Goal: Information Seeking & Learning: Learn about a topic

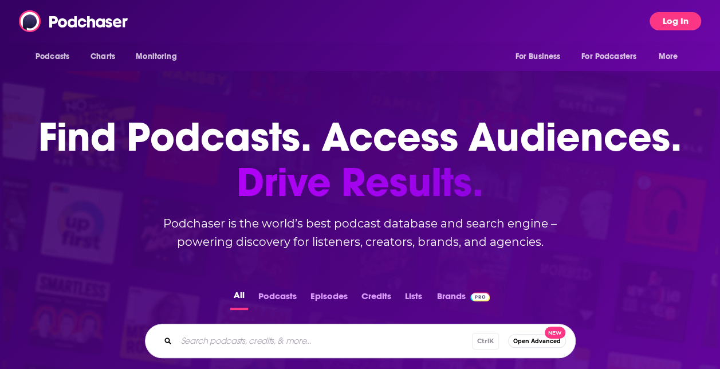
click at [659, 23] on button "Log In" at bounding box center [675, 21] width 52 height 18
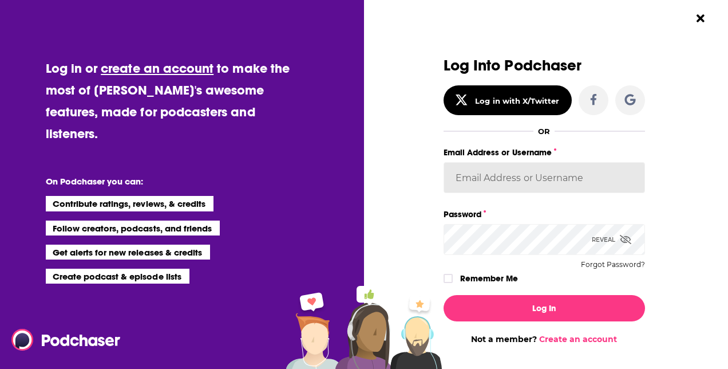
click at [467, 170] on input "Email Address or Username" at bounding box center [545, 177] width 202 height 31
paste input "Shift_2"
type input "Shift_2"
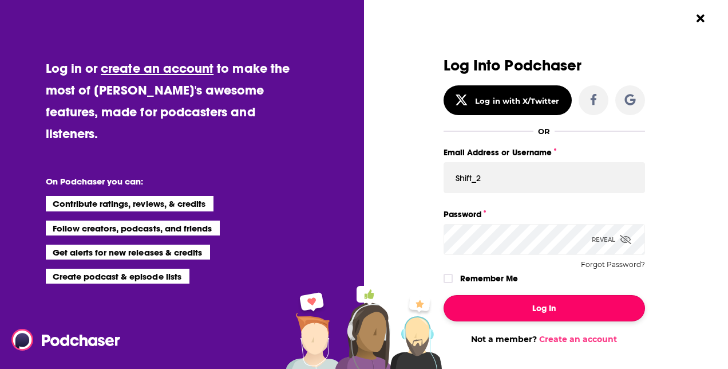
click at [541, 305] on button "Log In" at bounding box center [545, 308] width 202 height 26
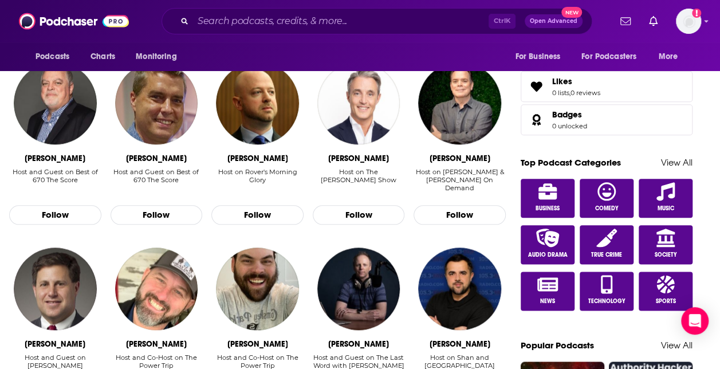
scroll to position [554, 0]
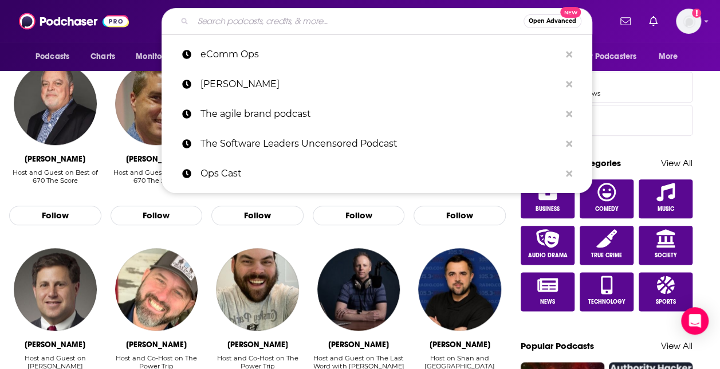
click at [278, 23] on input "Search podcasts, credits, & more..." at bounding box center [358, 21] width 330 height 18
type input "t"
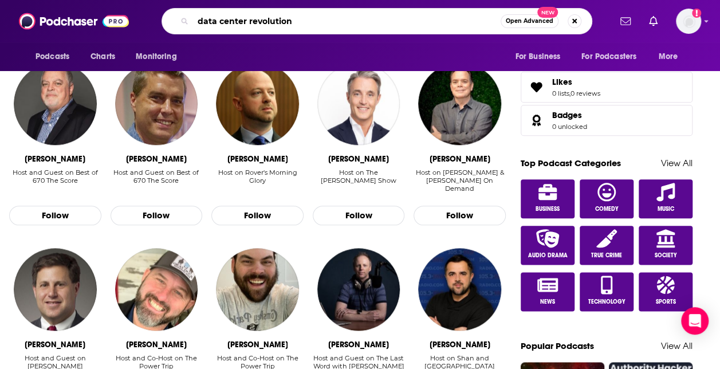
type input "data center revolution"
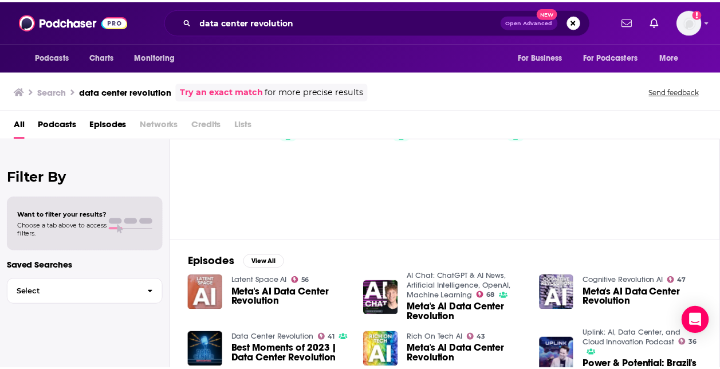
scroll to position [59, 0]
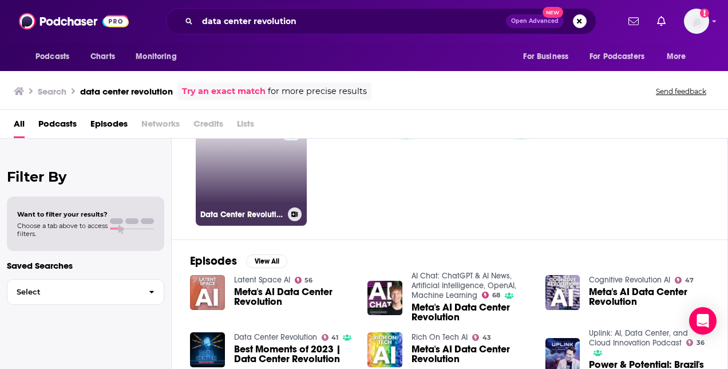
click at [277, 168] on link "41 Data Center Revolution" at bounding box center [251, 170] width 111 height 111
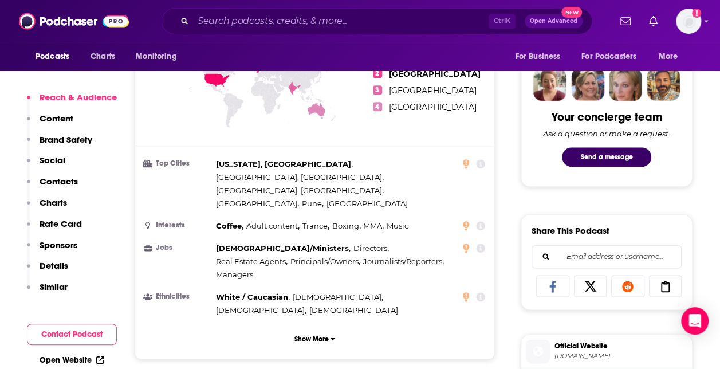
scroll to position [547, 0]
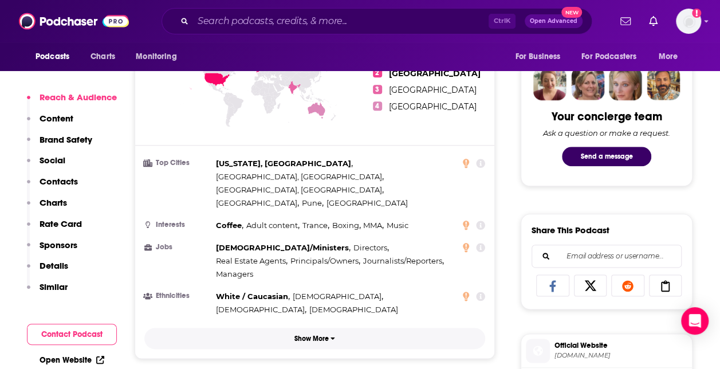
click at [323, 328] on button "Show More" at bounding box center [314, 338] width 341 height 21
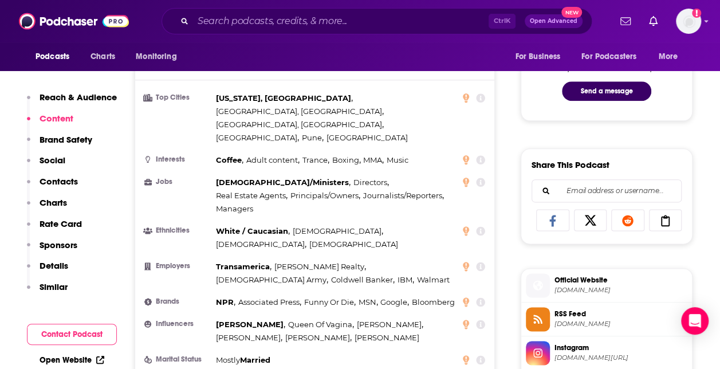
scroll to position [612, 0]
click at [466, 178] on icon at bounding box center [466, 182] width 6 height 9
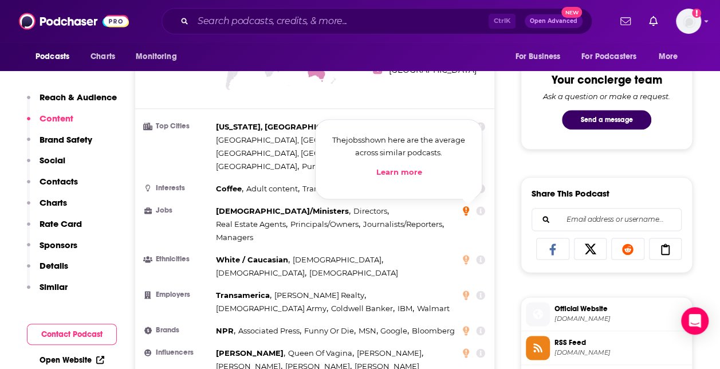
scroll to position [583, 0]
click at [402, 168] on link "Learn more" at bounding box center [399, 172] width 46 height 9
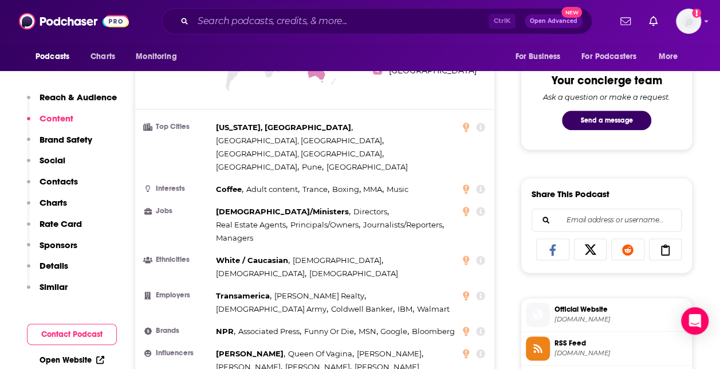
click at [166, 291] on h3 "Employers" at bounding box center [177, 294] width 67 height 7
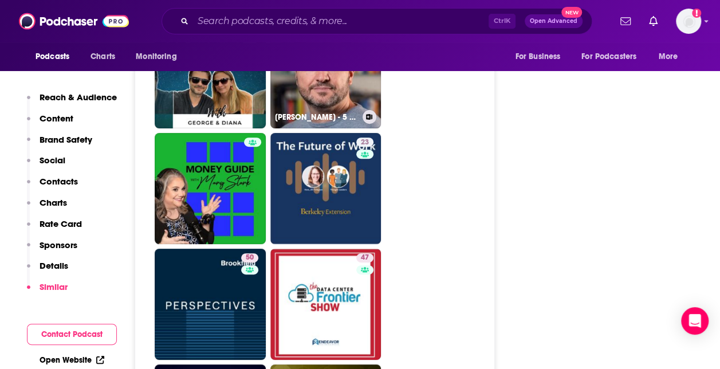
scroll to position [2307, 0]
